Goal: Task Accomplishment & Management: Manage account settings

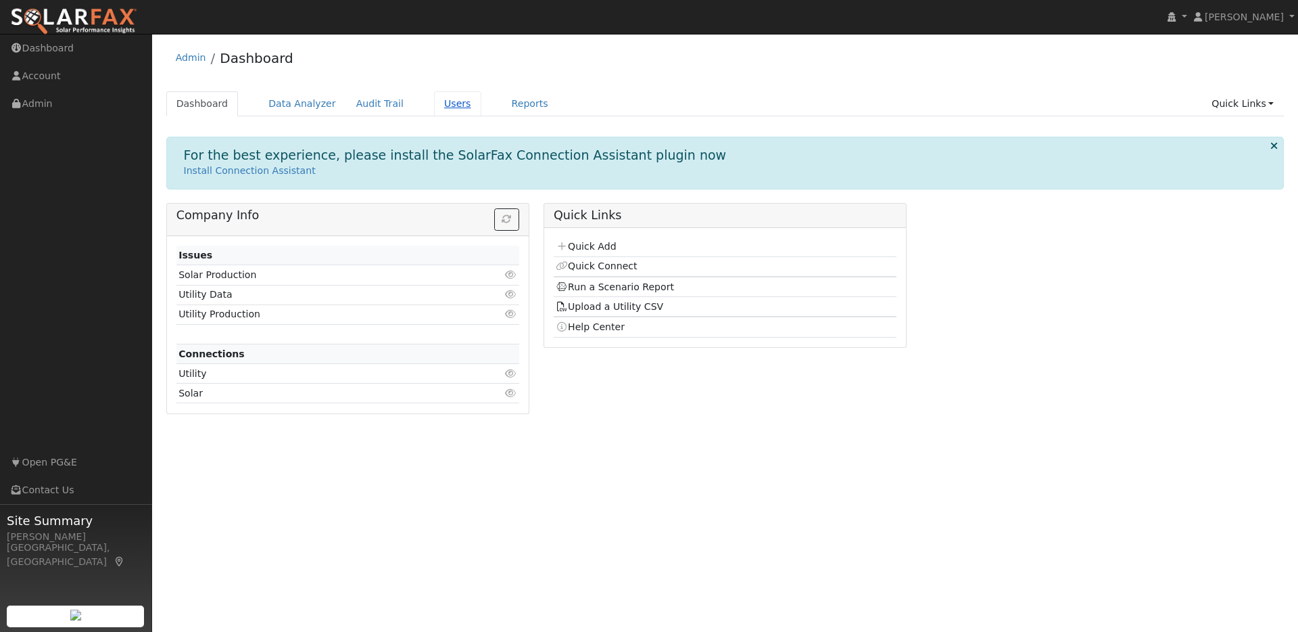
click at [438, 107] on link "Users" at bounding box center [457, 103] width 47 height 25
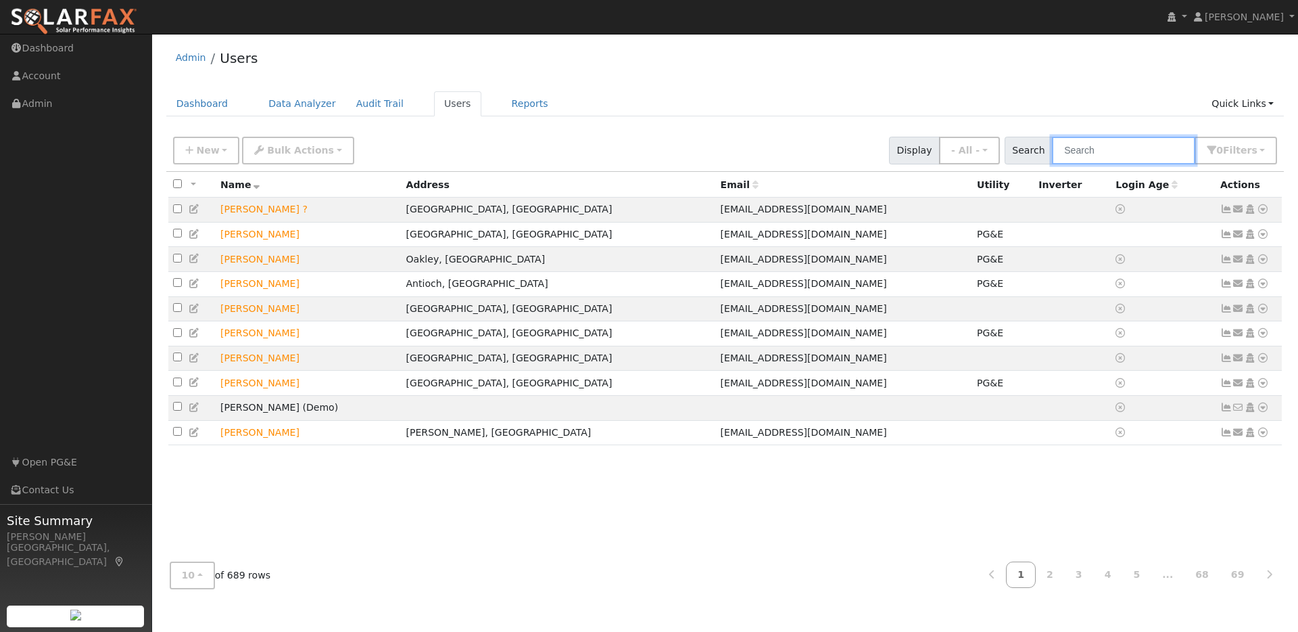
click at [1108, 146] on input "text" at bounding box center [1123, 151] width 143 height 28
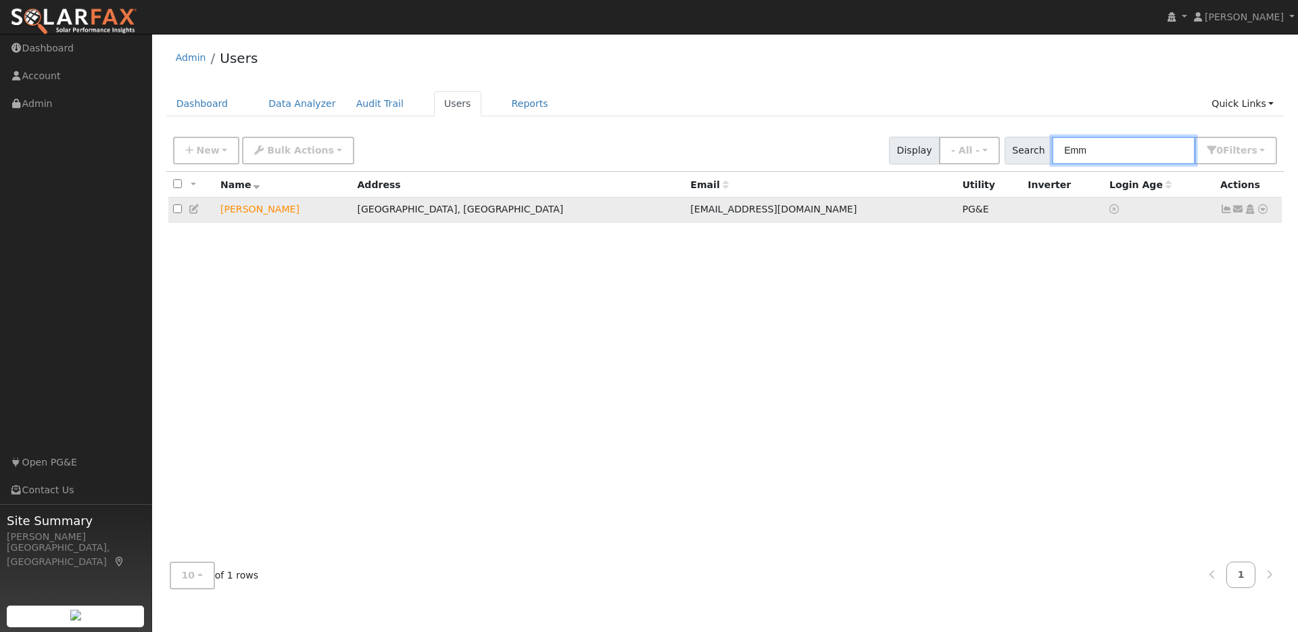
type input "Emm"
click at [352, 214] on td "Emmanuel Aldip" at bounding box center [284, 209] width 137 height 25
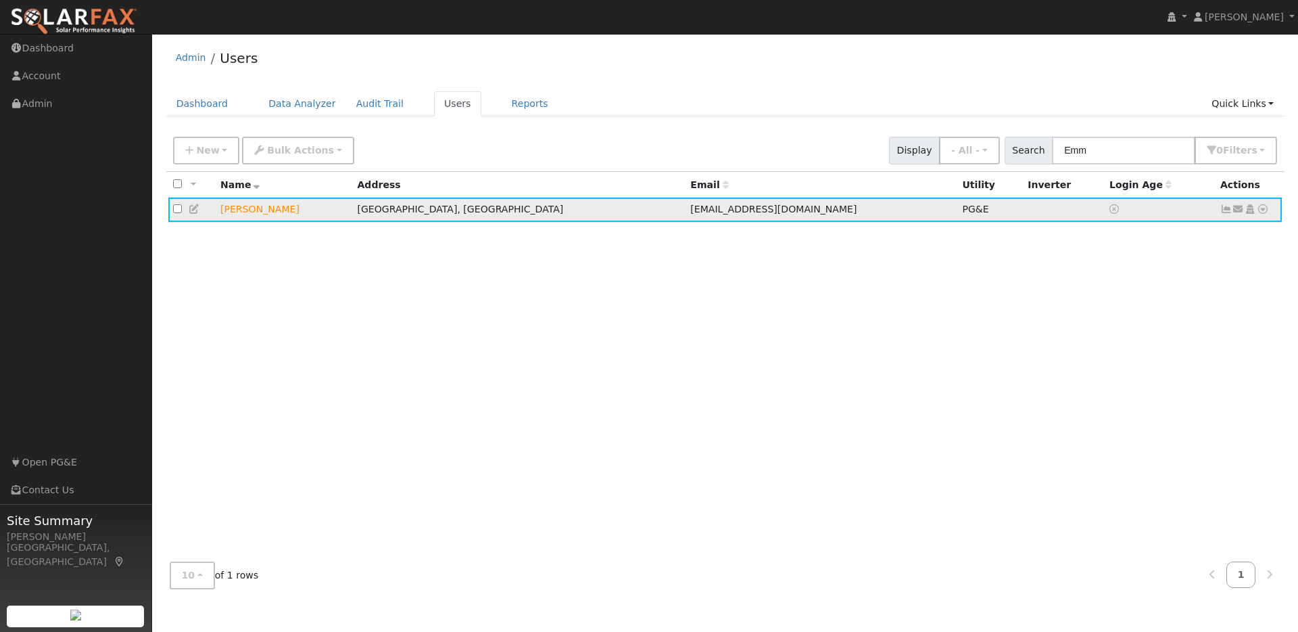
click at [337, 202] on td "Emmanuel Aldip" at bounding box center [284, 209] width 137 height 25
click at [1181, 246] on div "All None All on page None on page Name Address Email Utility Inverter Login Age…" at bounding box center [725, 361] width 1118 height 379
click at [1227, 210] on icon at bounding box center [1227, 208] width 12 height 9
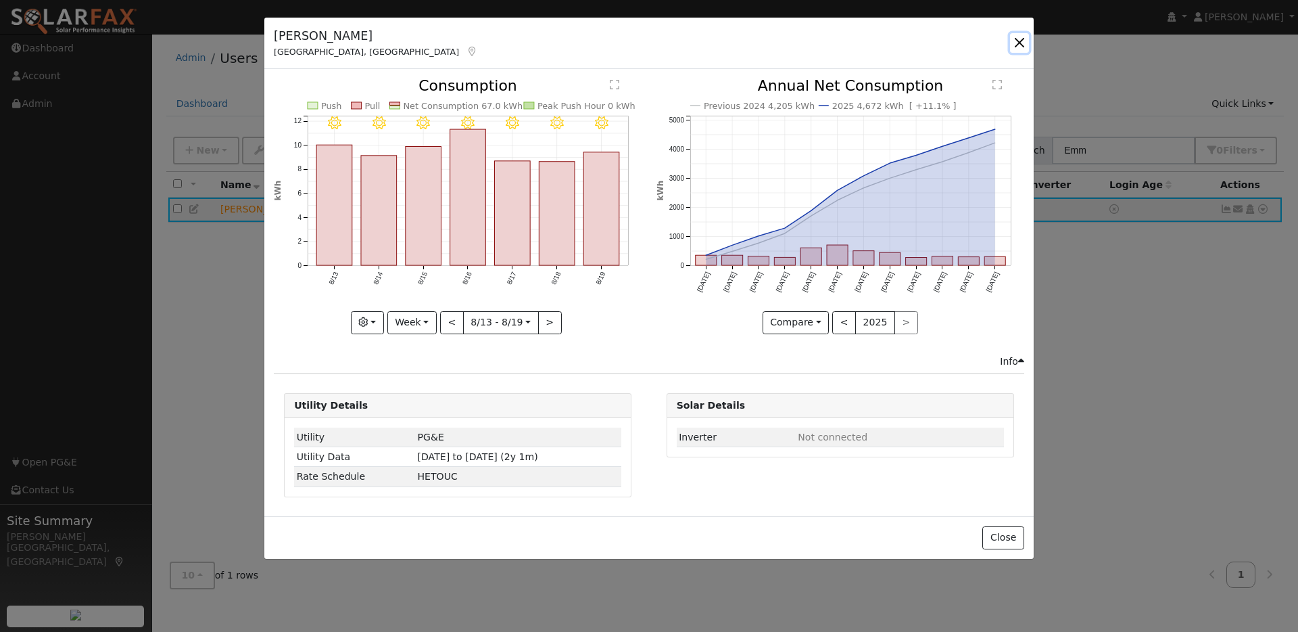
click at [1016, 43] on button "button" at bounding box center [1019, 42] width 19 height 19
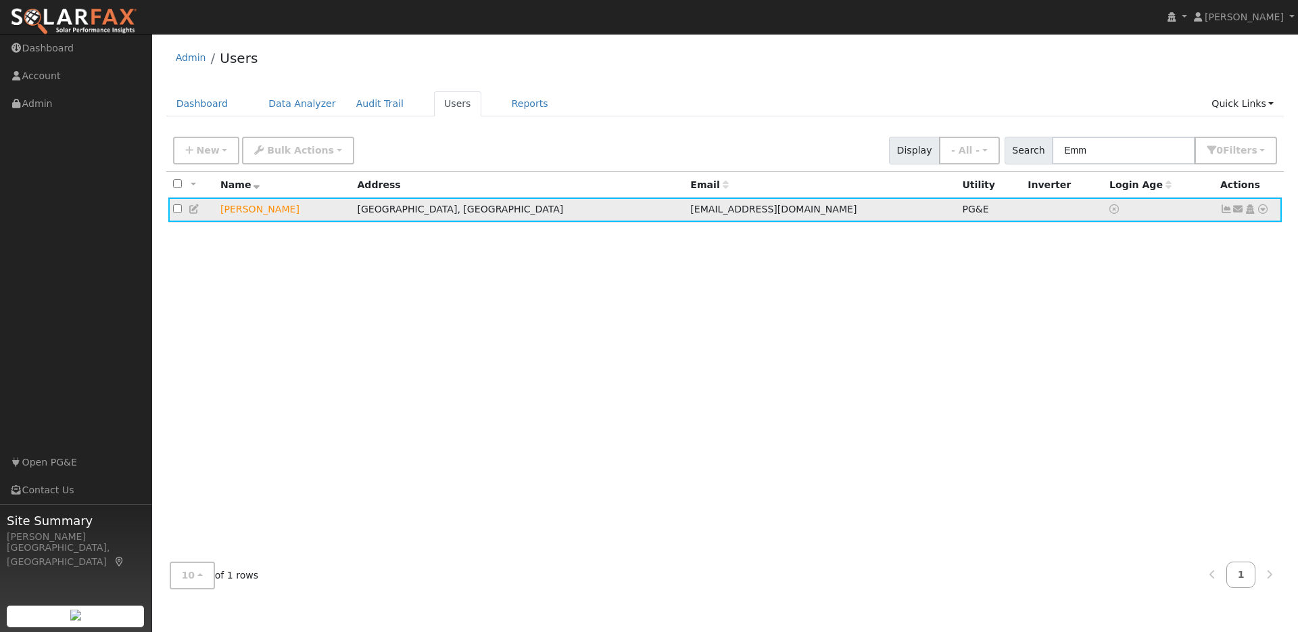
click at [1250, 213] on icon at bounding box center [1250, 208] width 12 height 9
